Goal: Navigation & Orientation: Find specific page/section

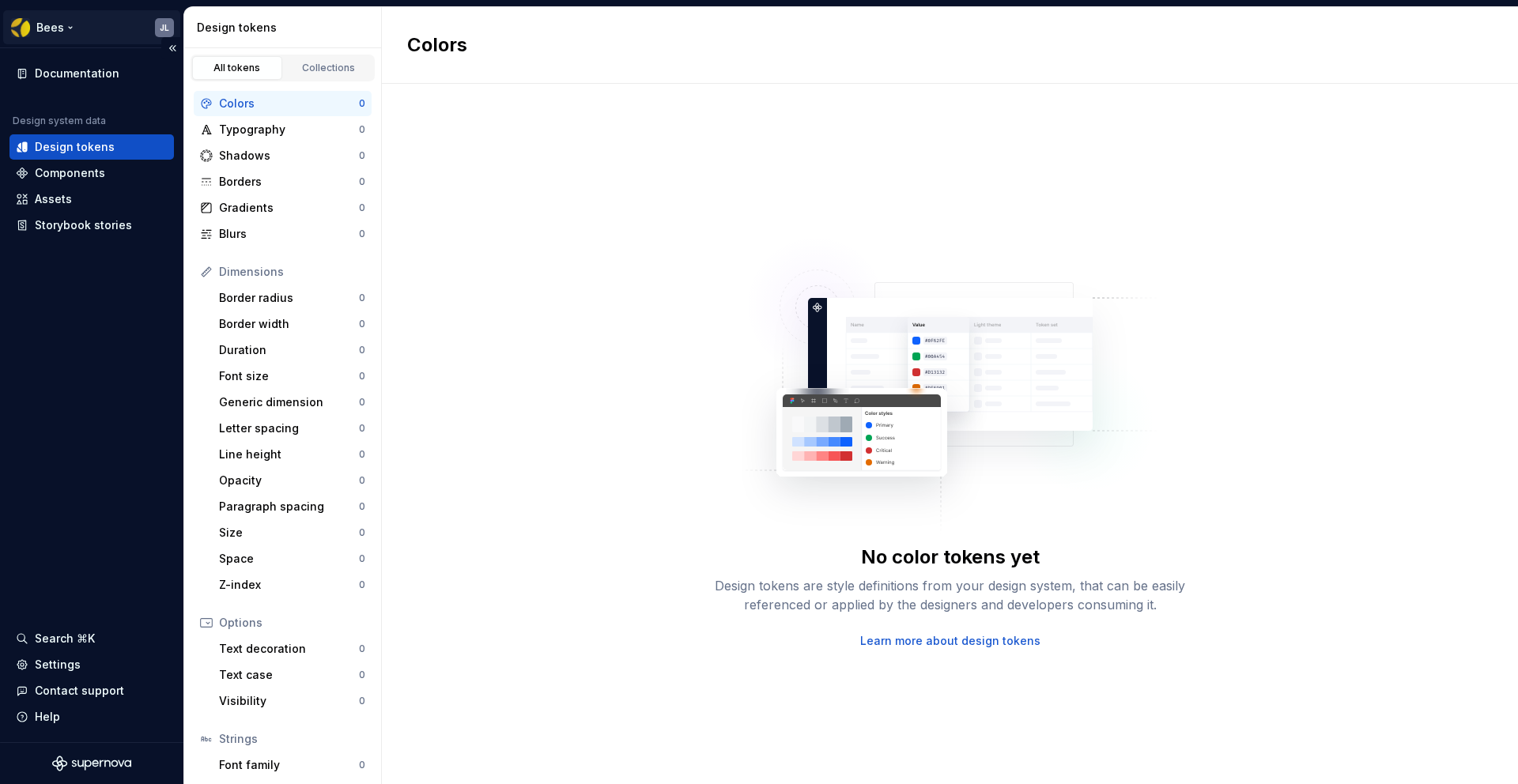
click at [66, 26] on html "Bees JL Documentation Design system data Design tokens Components Assets Storyb…" at bounding box center [759, 392] width 1518 height 784
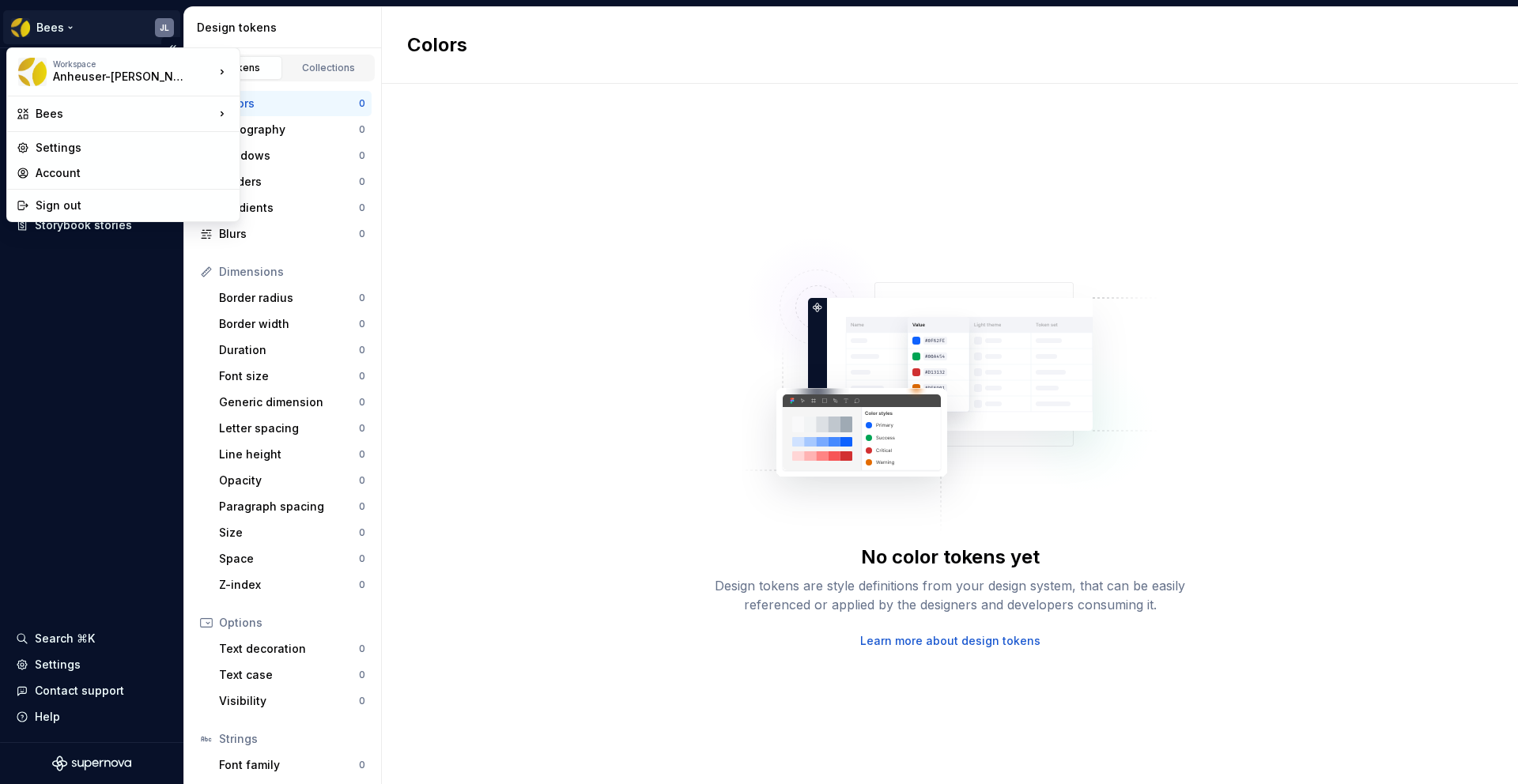
click at [66, 26] on html "Bees JL Documentation Design system data Design tokens Components Assets Storyb…" at bounding box center [759, 392] width 1518 height 784
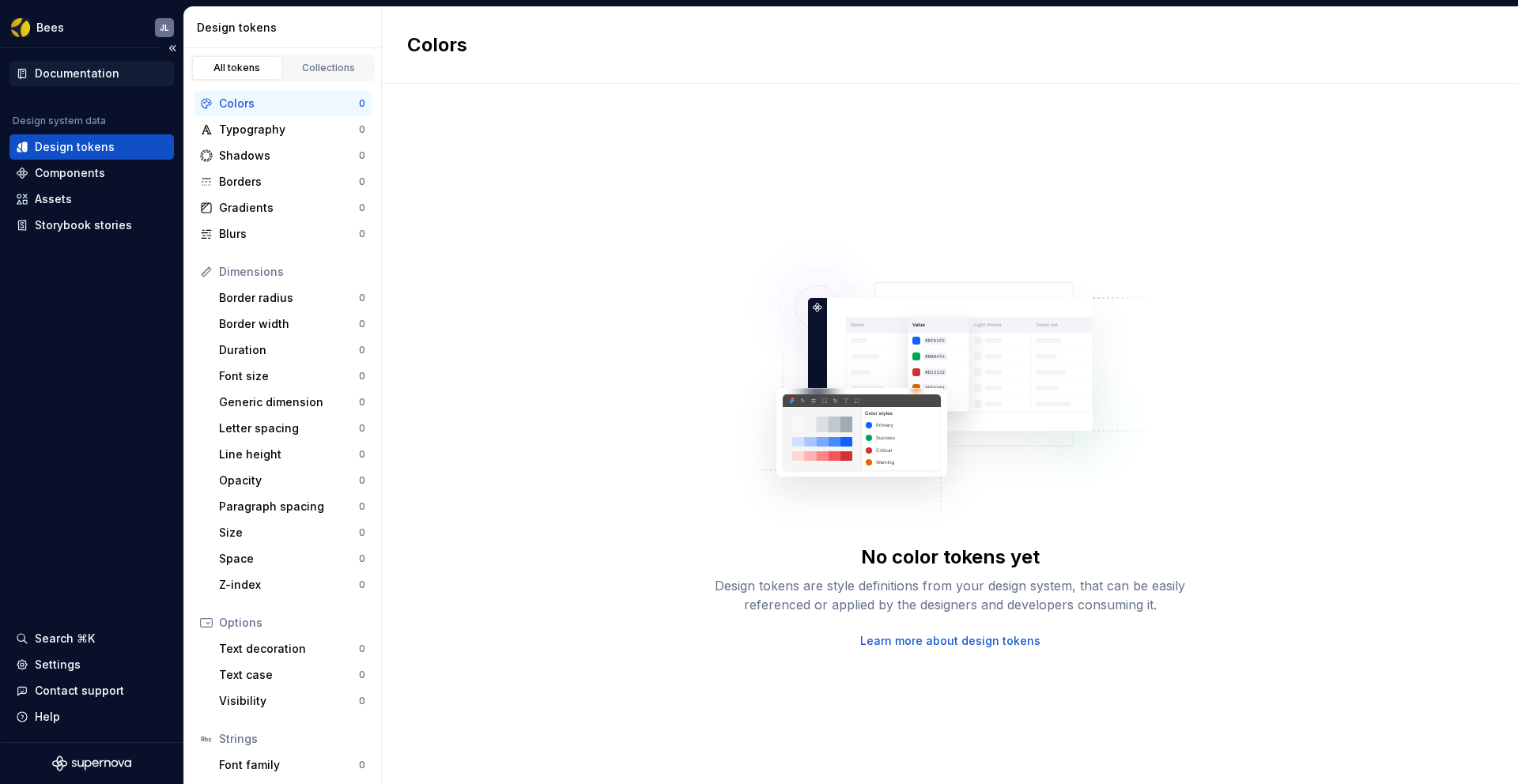
click at [89, 85] on div "Documentation" at bounding box center [91, 74] width 164 height 25
click at [67, 25] on html "Bees JL Documentation Design system data Design tokens Components Assets Storyb…" at bounding box center [759, 392] width 1518 height 784
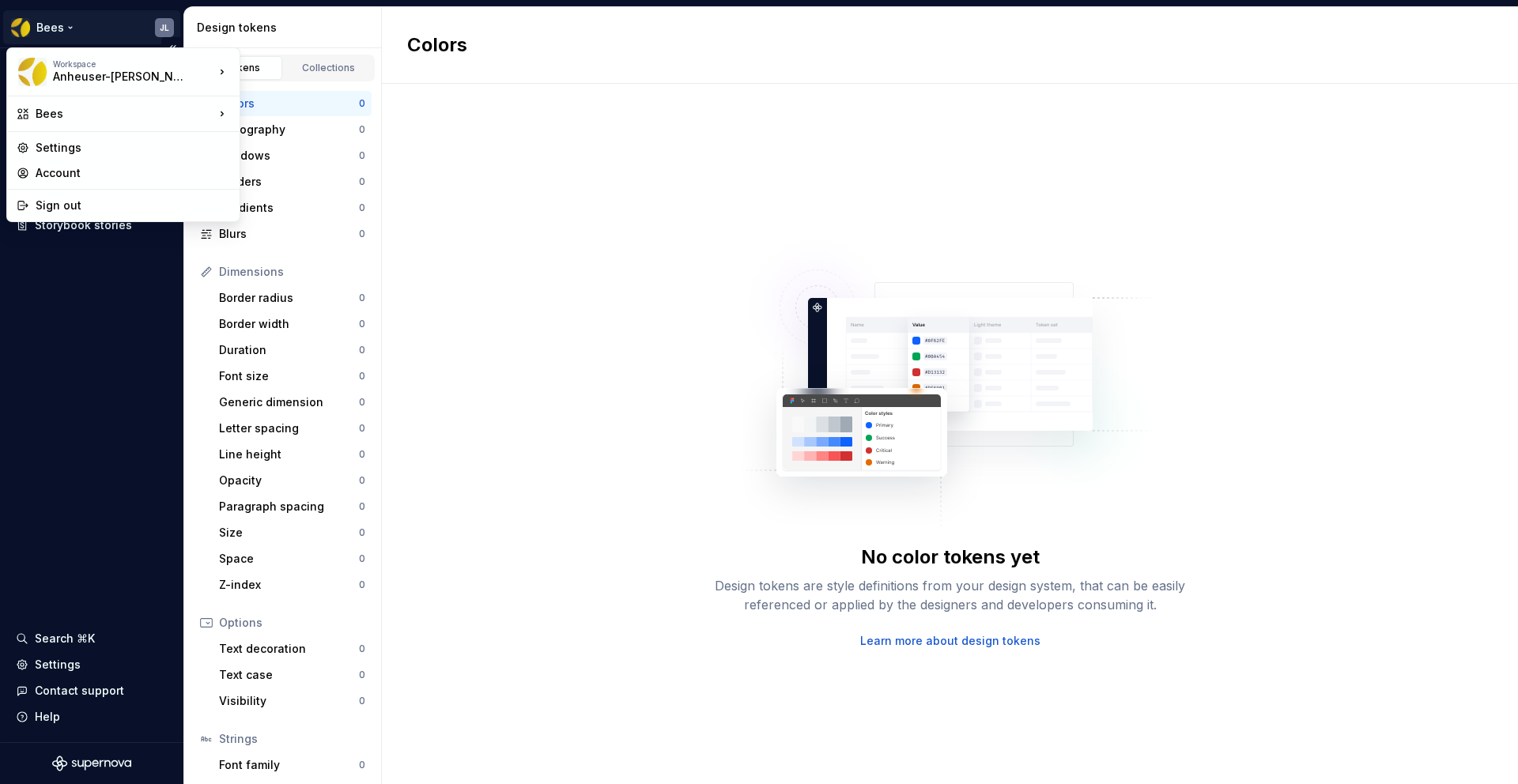
click at [67, 25] on html "Bees JL Documentation Design system data Design tokens Components Assets Storyb…" at bounding box center [759, 392] width 1518 height 784
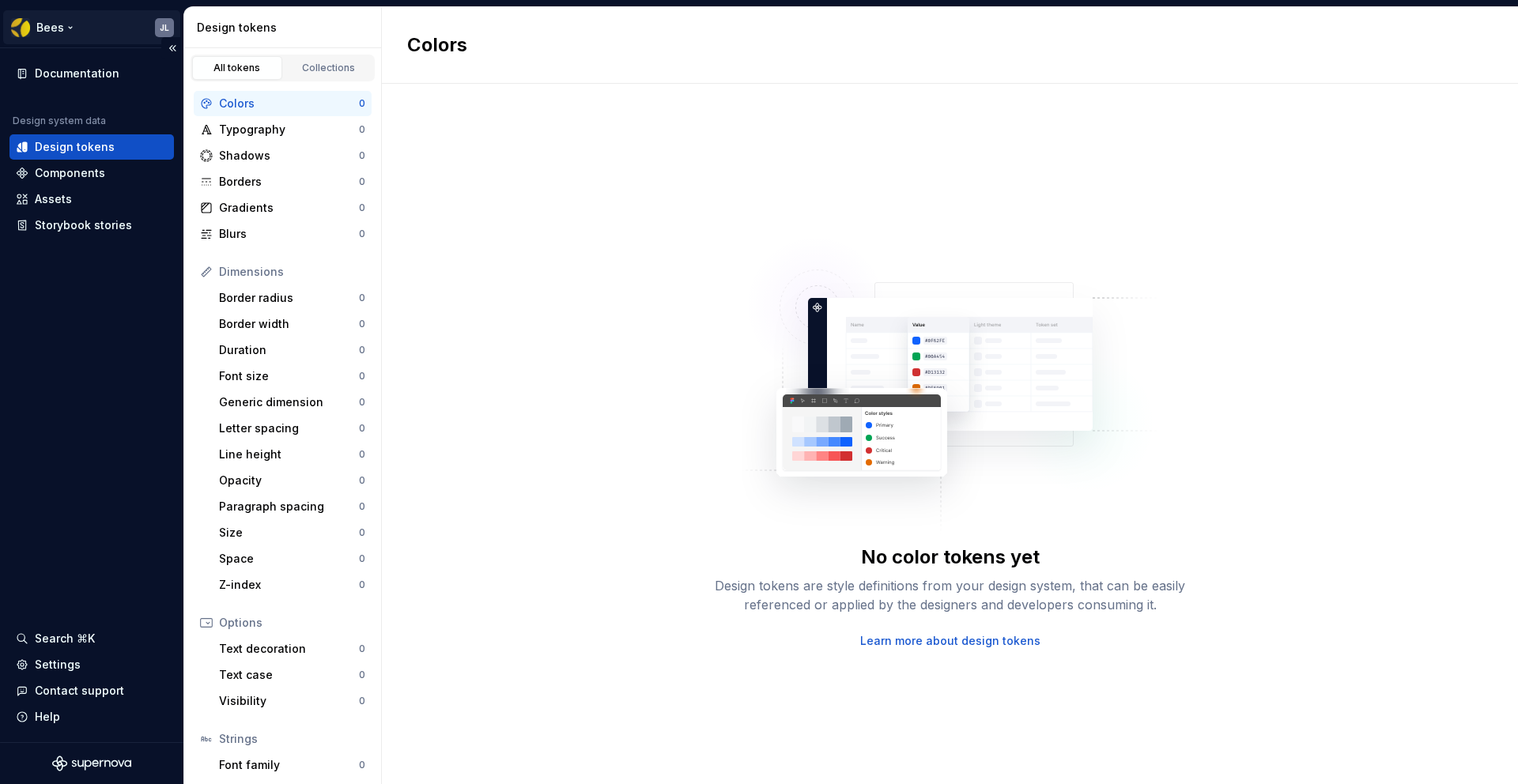
click at [160, 27] on html "Bees JL Documentation Design system data Design tokens Components Assets Storyb…" at bounding box center [759, 392] width 1518 height 784
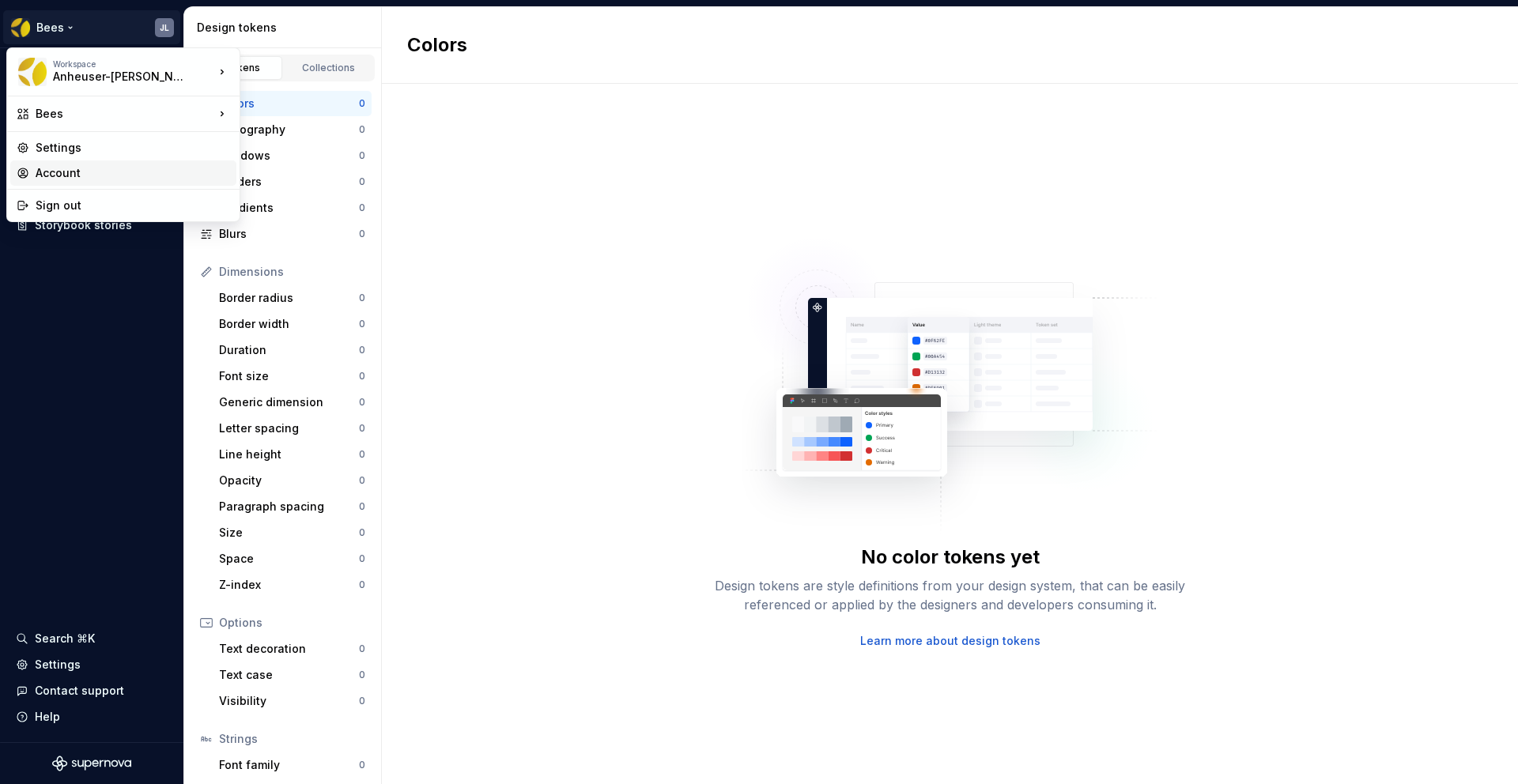
click at [66, 171] on div "Account" at bounding box center [133, 173] width 195 height 16
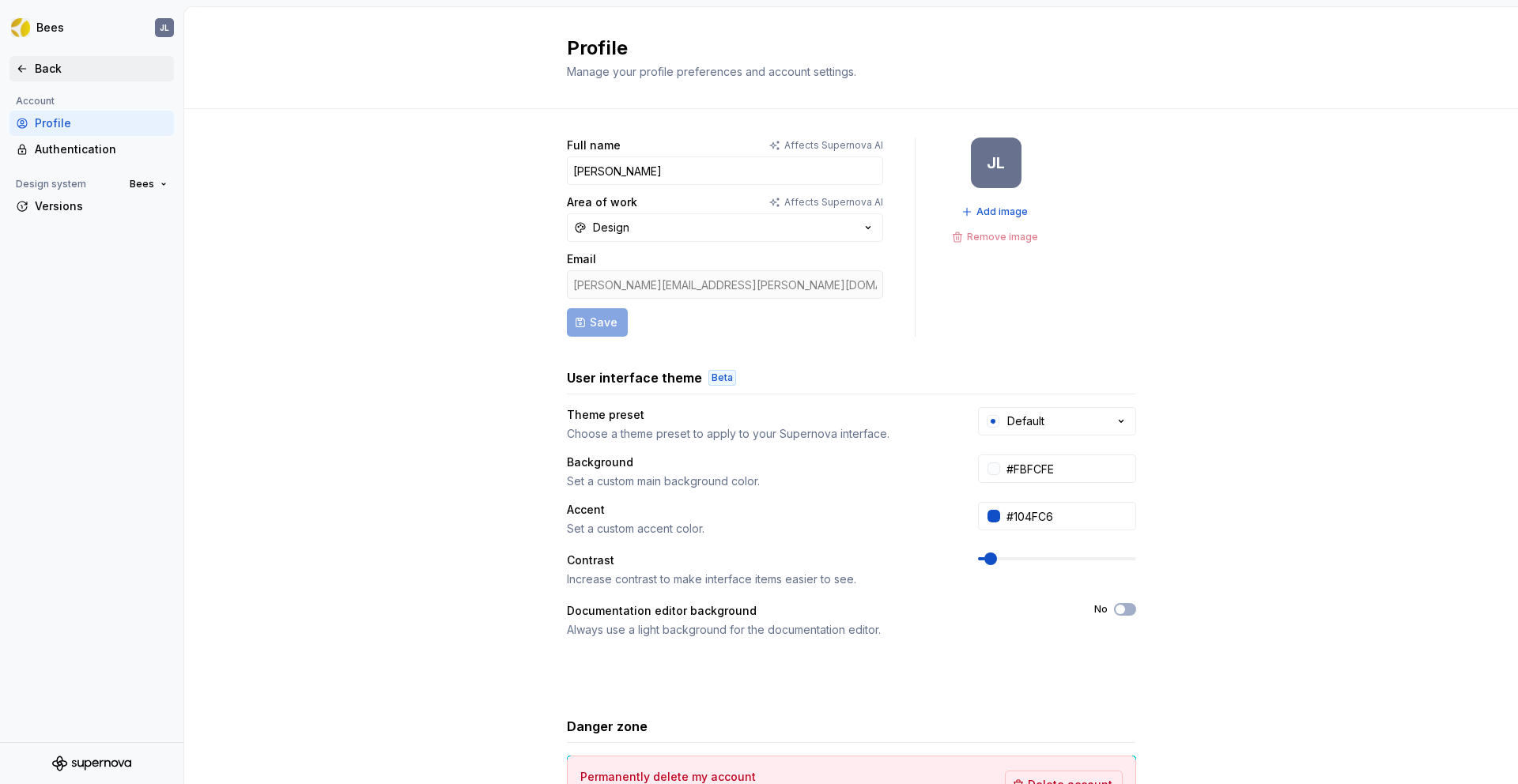
click at [37, 71] on div "Back" at bounding box center [101, 69] width 133 height 16
